Goal: Check status

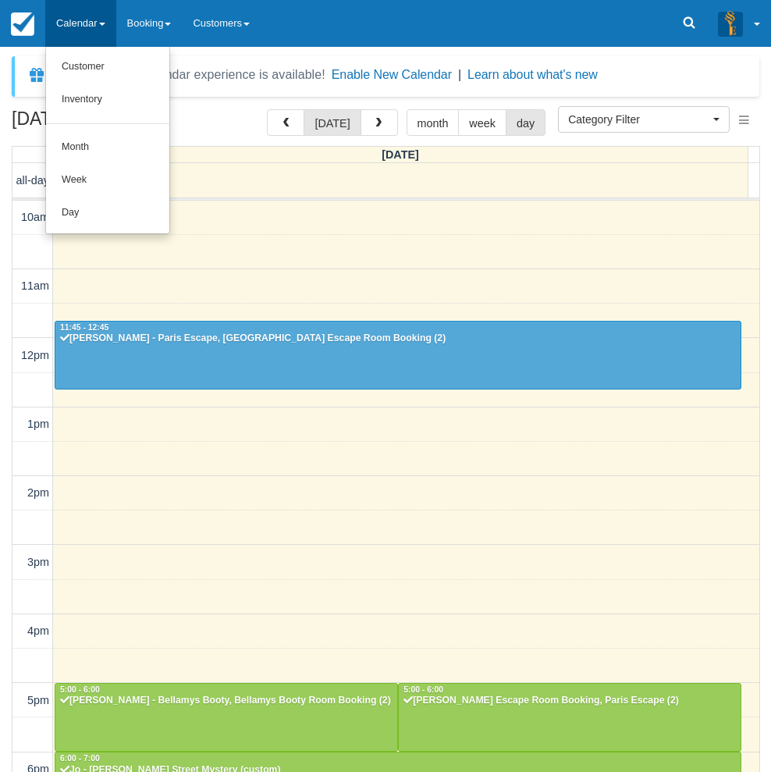
select select
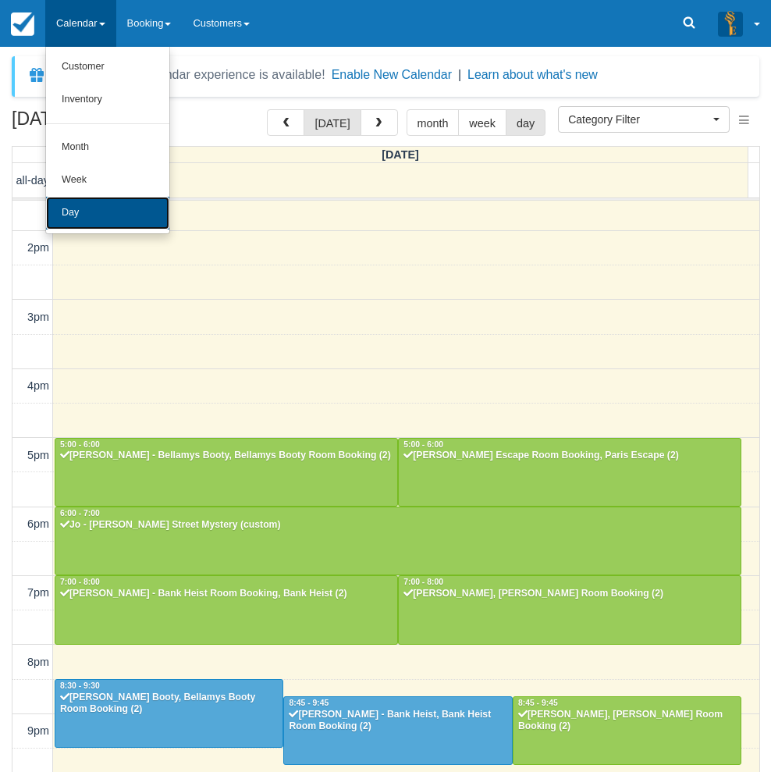
click at [91, 215] on link "Day" at bounding box center [107, 213] width 123 height 33
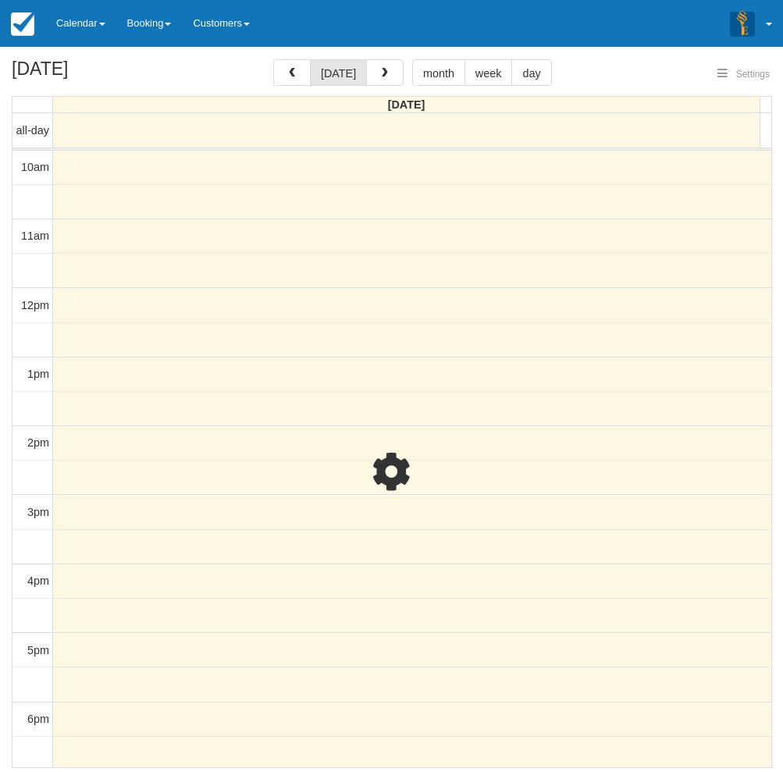
select select
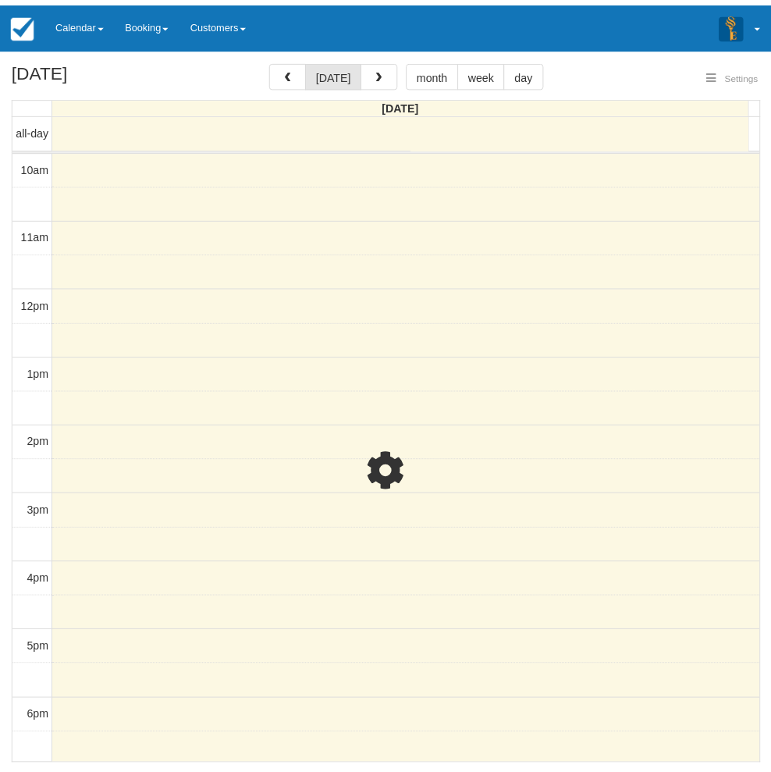
scroll to position [245, 0]
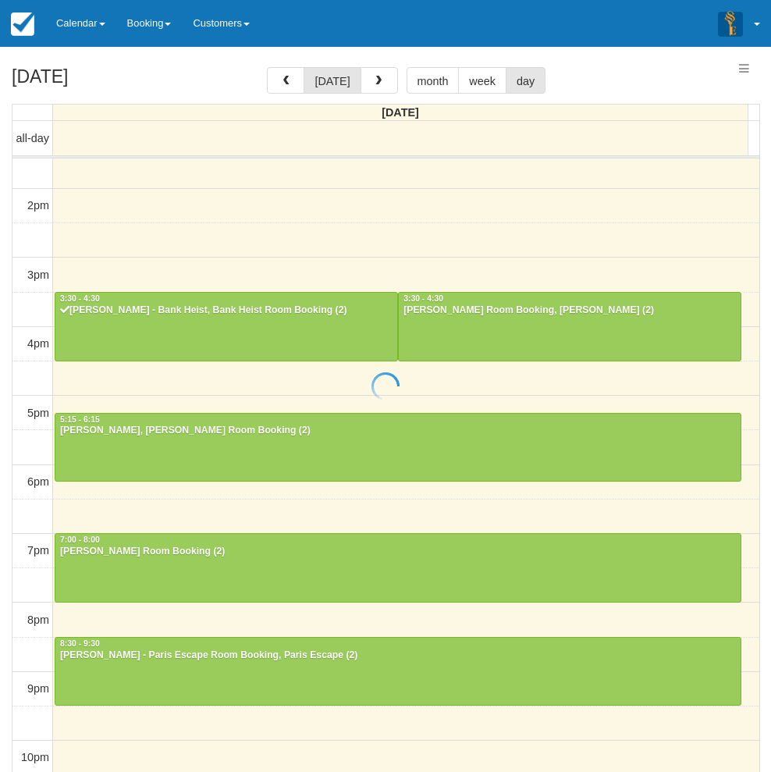
select select
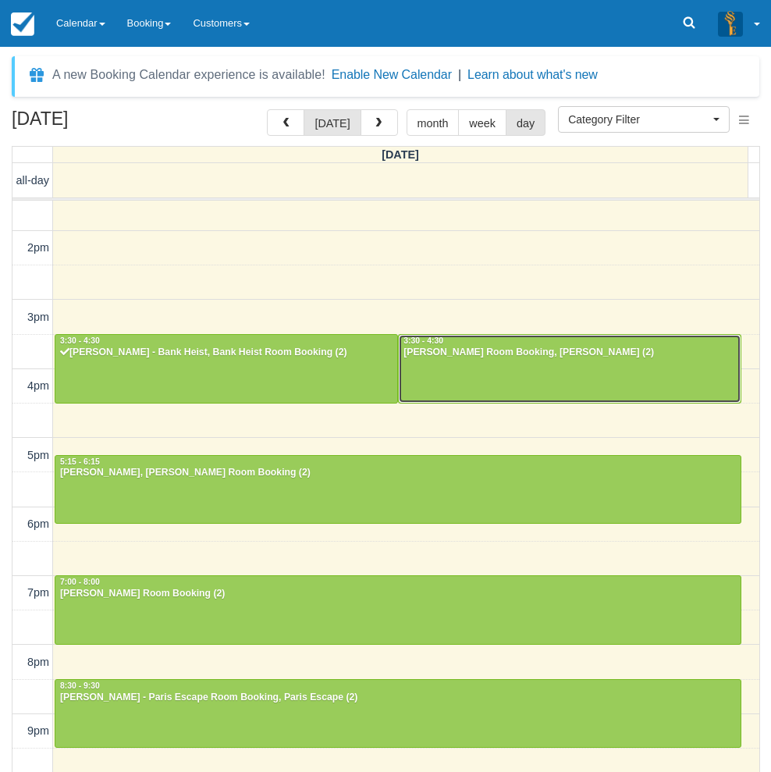
click at [502, 375] on div at bounding box center [570, 368] width 342 height 67
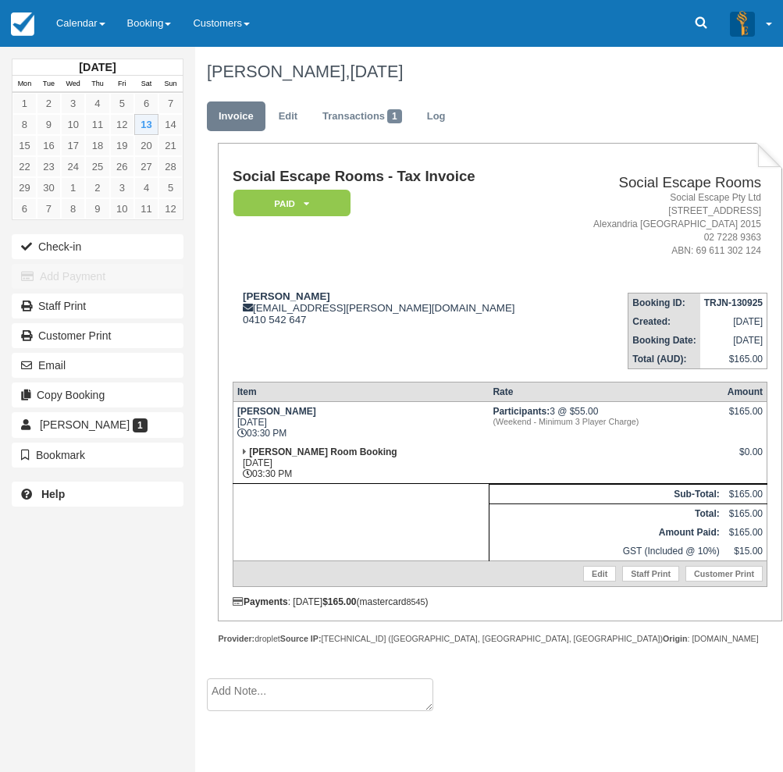
click at [11, 433] on div "[PERSON_NAME] 1" at bounding box center [97, 425] width 195 height 30
click at [4, 311] on div "Staff Print" at bounding box center [97, 306] width 195 height 30
click at [69, 24] on link "Calendar" at bounding box center [80, 23] width 71 height 47
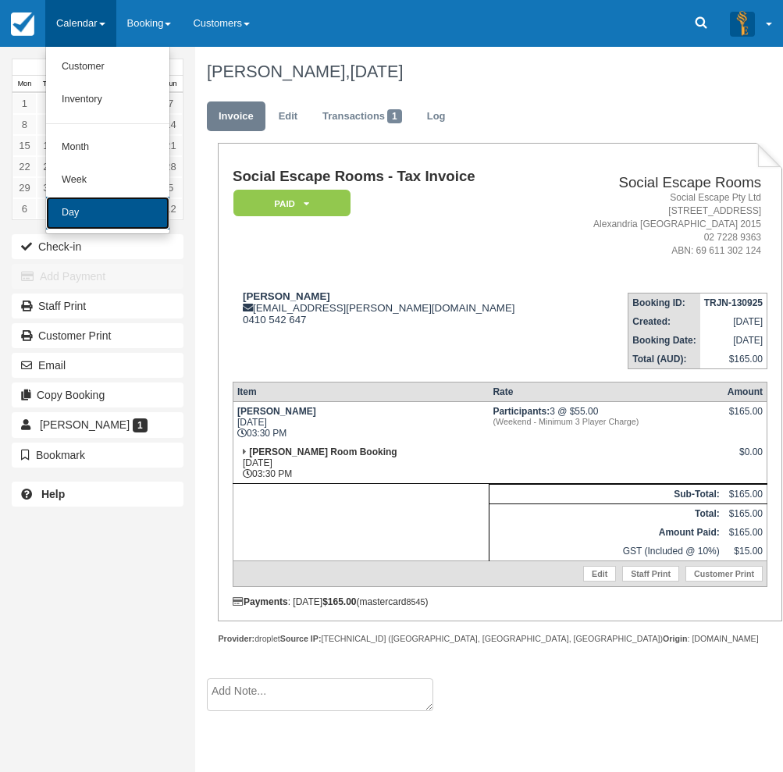
click at [107, 214] on link "Day" at bounding box center [107, 213] width 123 height 33
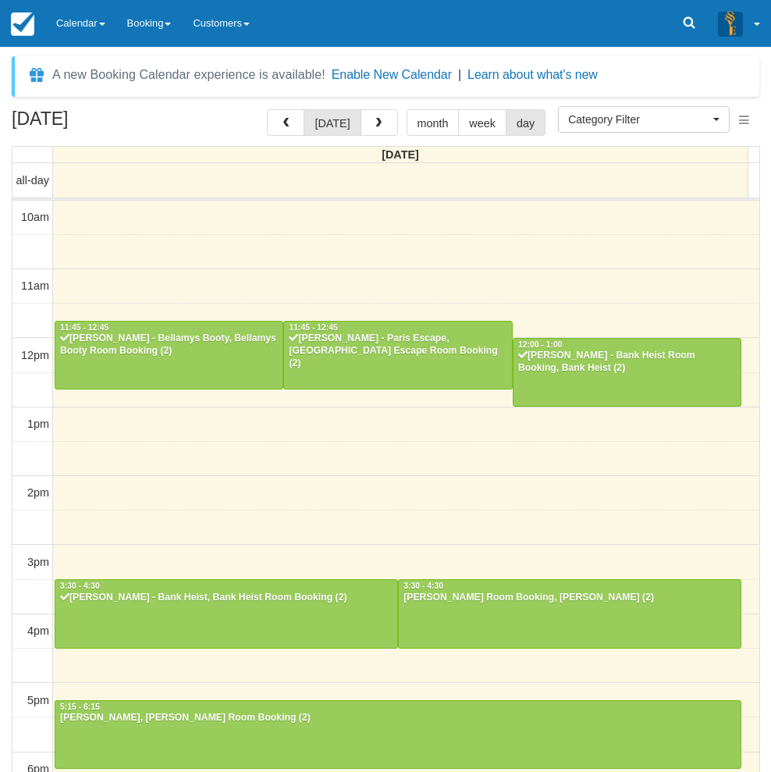
select select
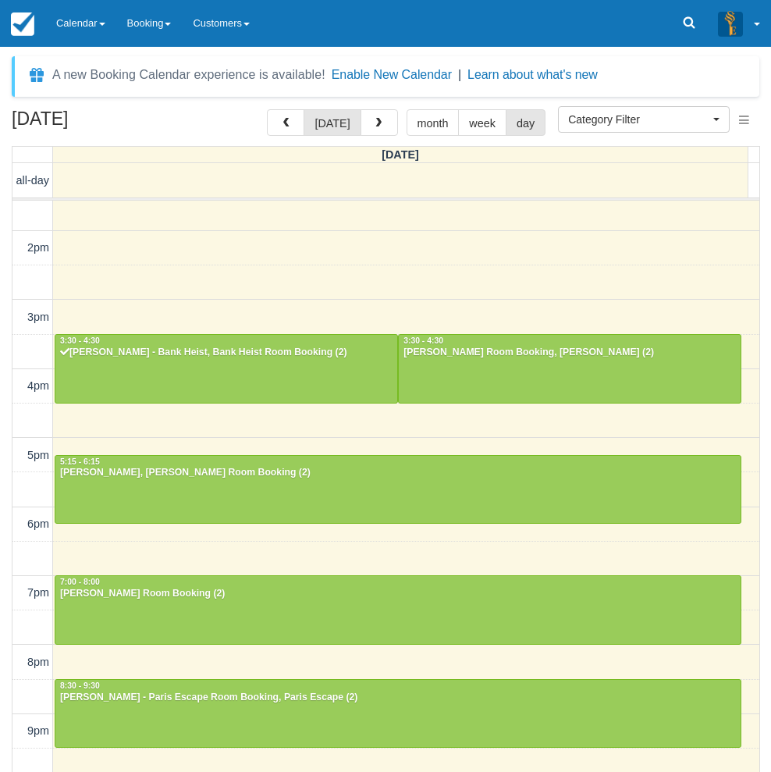
scroll to position [244, 0]
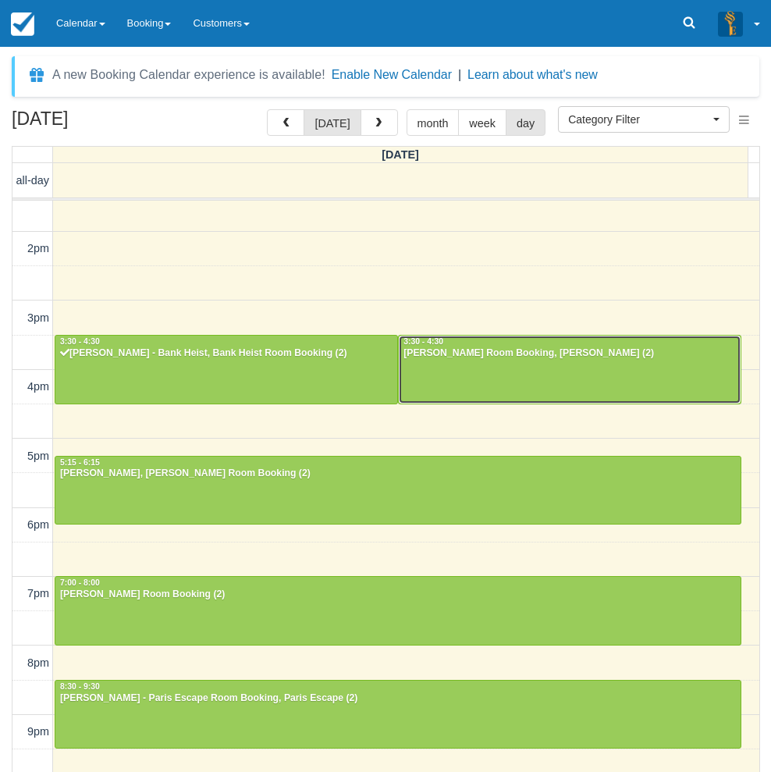
click at [575, 375] on div at bounding box center [570, 369] width 342 height 67
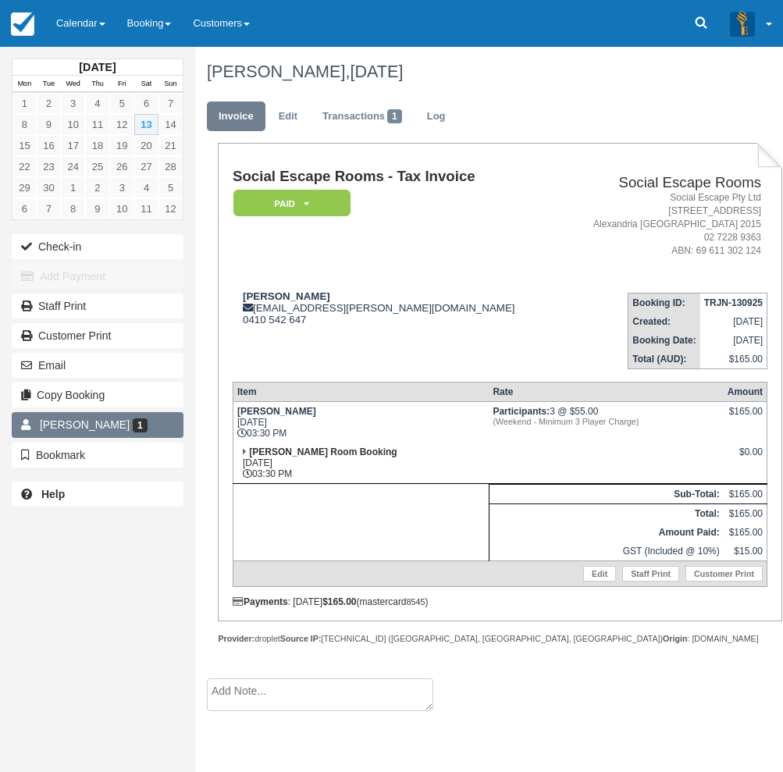
click at [87, 414] on link "Hamish Carmichael 1" at bounding box center [98, 424] width 172 height 25
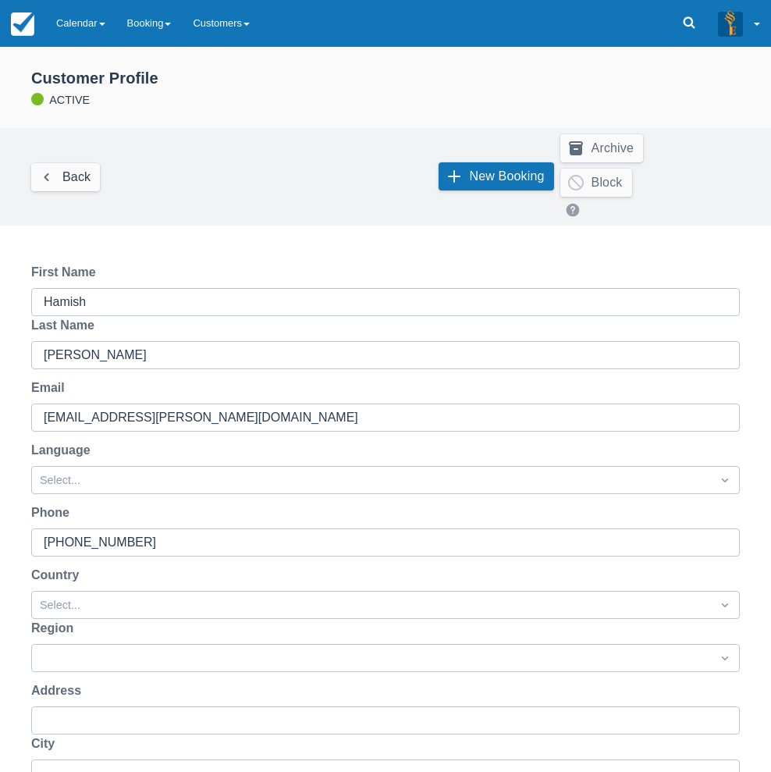
scroll to position [157, 0]
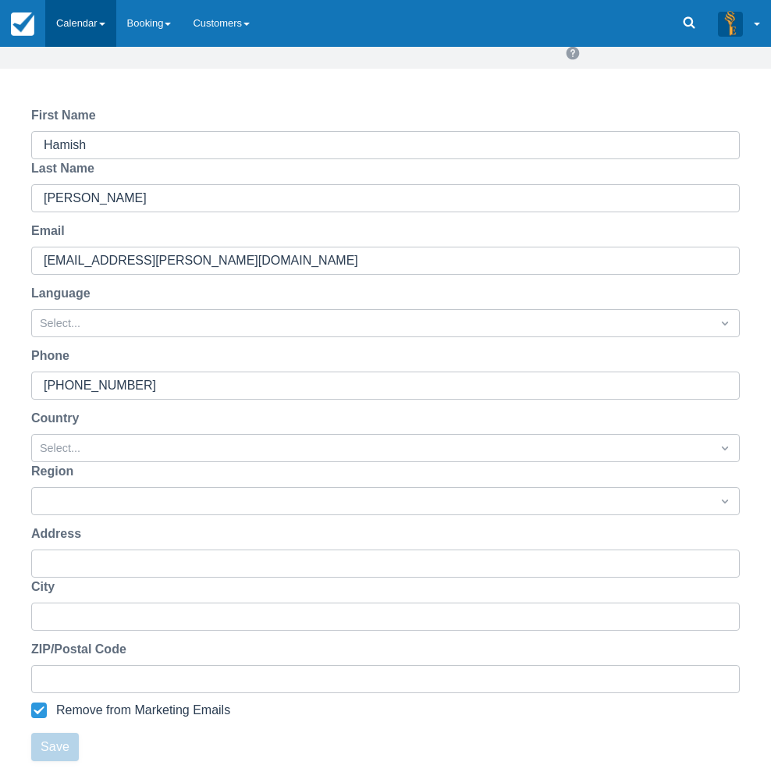
click at [90, 20] on link "Calendar" at bounding box center [80, 23] width 71 height 47
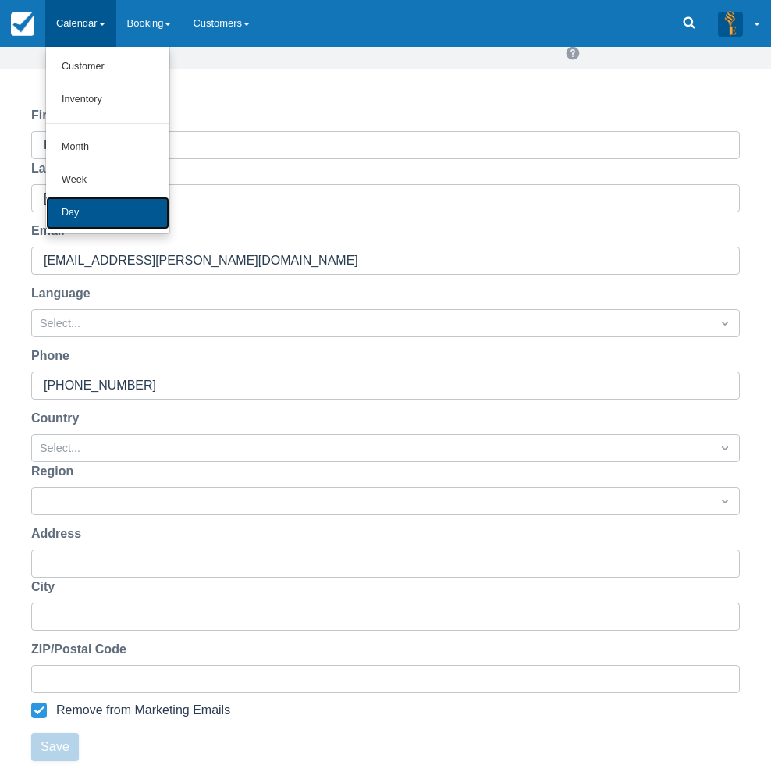
click at [69, 219] on link "Day" at bounding box center [107, 213] width 123 height 33
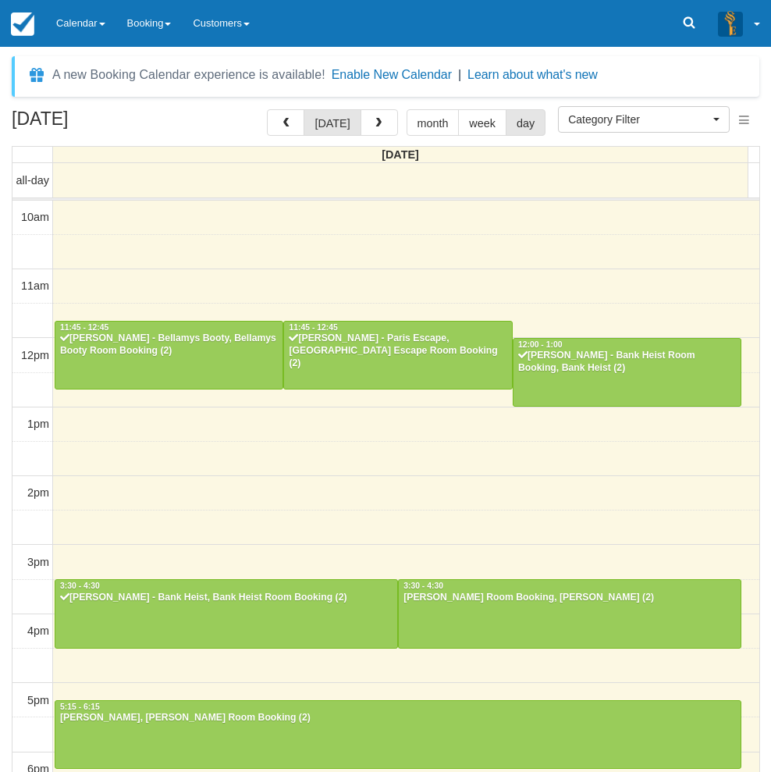
select select
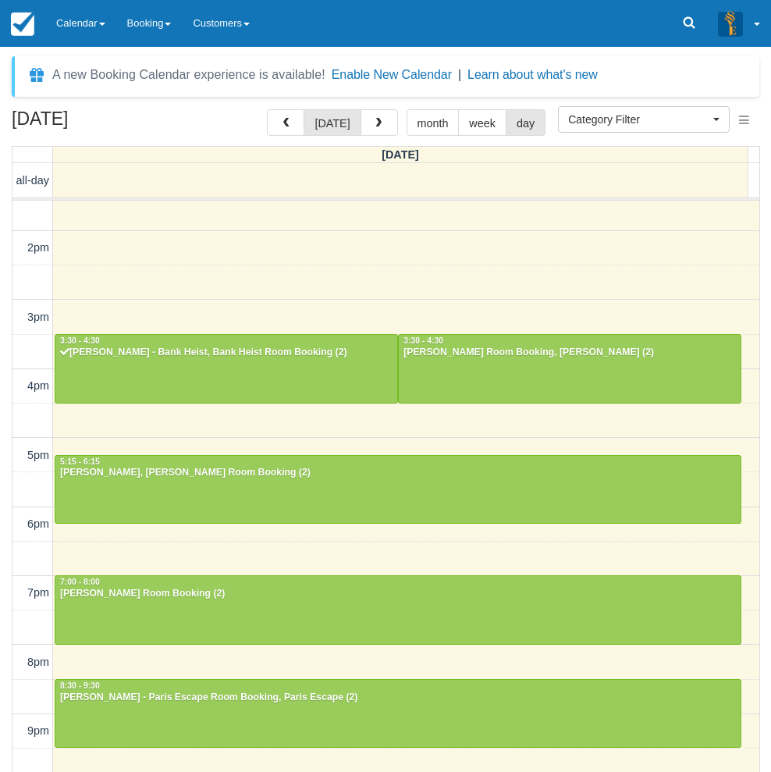
scroll to position [244, 0]
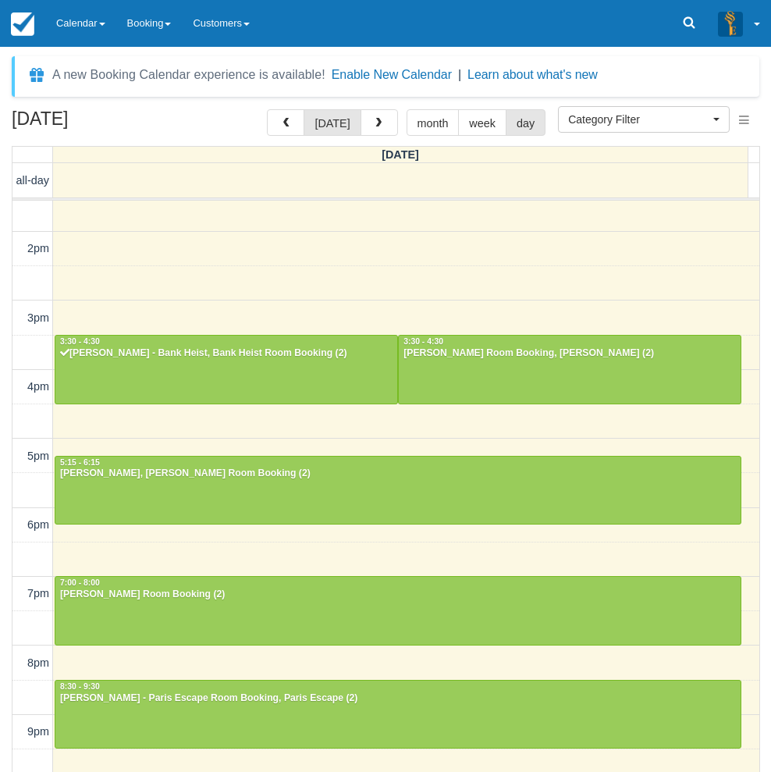
click at [4, 500] on div "September 13, 2025 today month week day Saturday all-day 10am 11am 12pm 1pm 2pm…" at bounding box center [385, 463] width 771 height 709
click at [65, 27] on link "Calendar" at bounding box center [80, 23] width 71 height 47
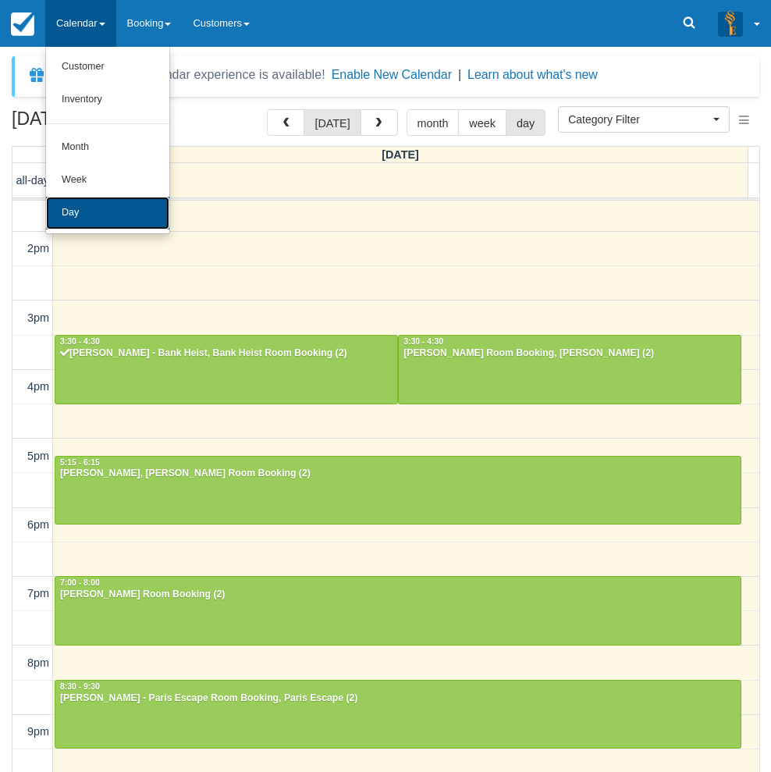
click at [80, 210] on link "Day" at bounding box center [107, 213] width 123 height 33
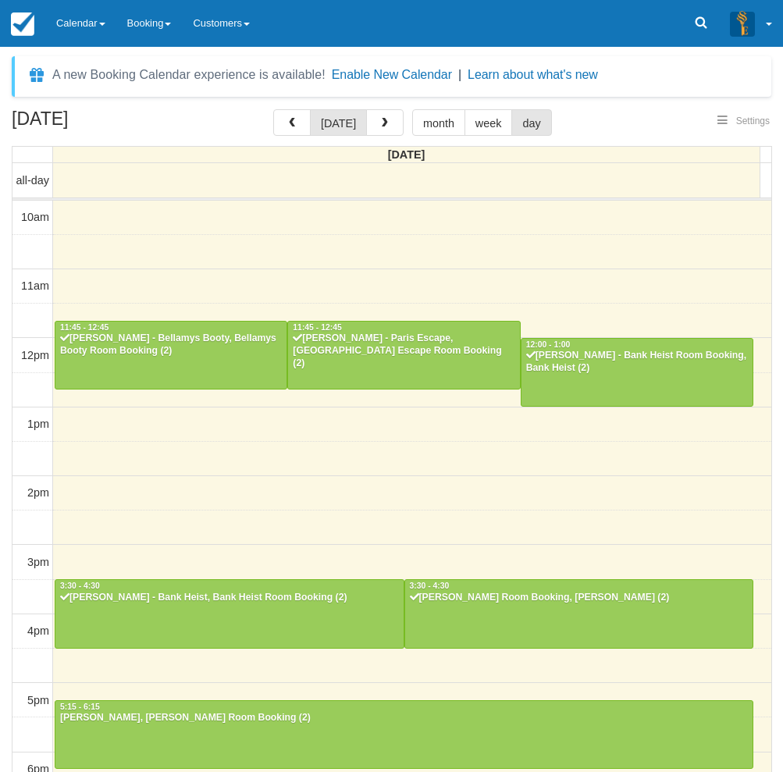
select select
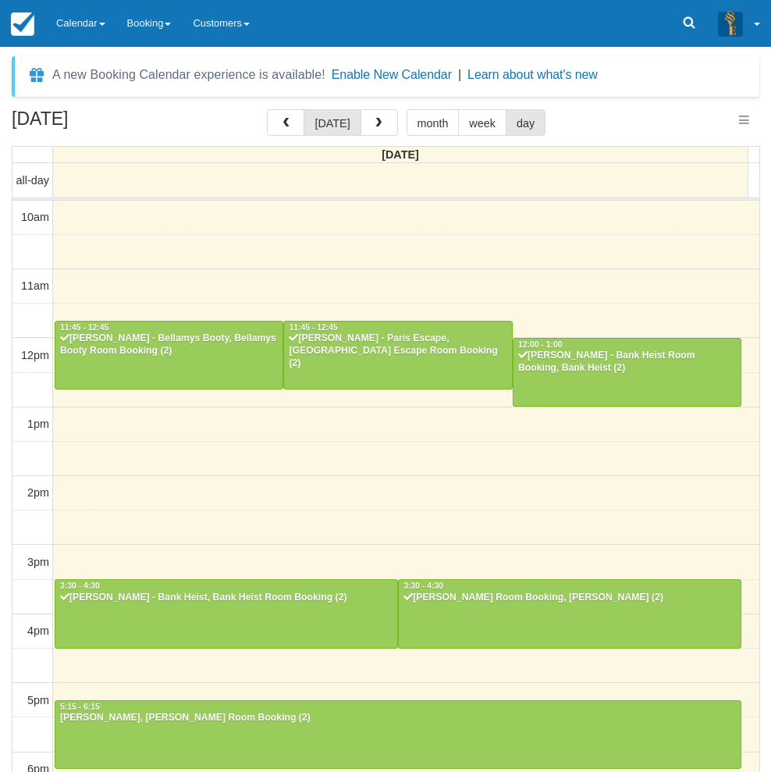
scroll to position [245, 0]
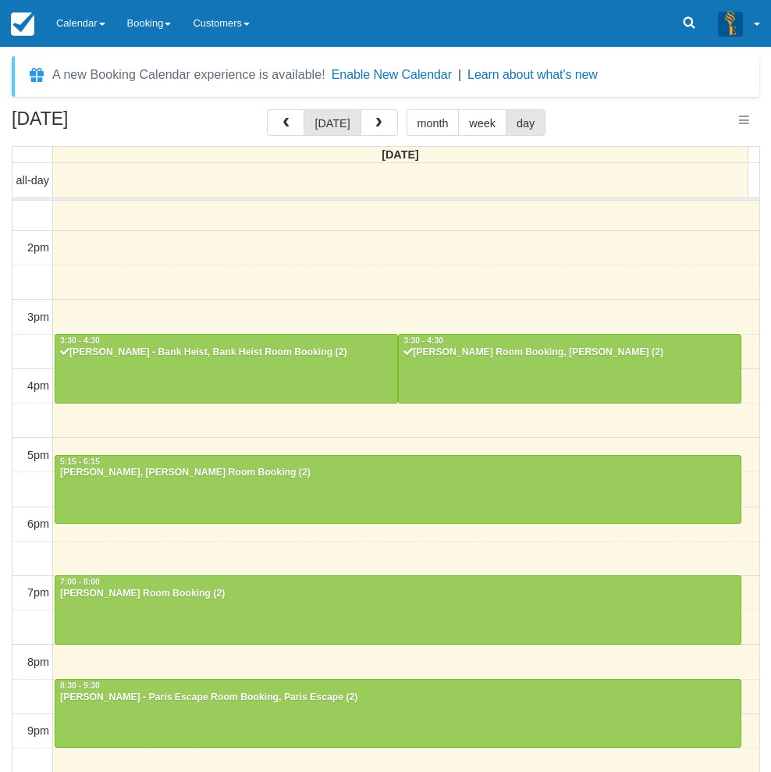
select select
click at [5, 177] on div "September 13, 2025 today month week day Saturday all-day 10am 11am 12pm 1pm 2pm…" at bounding box center [385, 463] width 771 height 709
